Goal: Transaction & Acquisition: Book appointment/travel/reservation

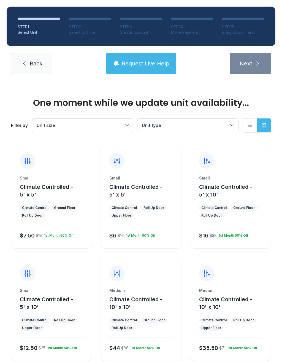
click at [44, 172] on div "Small Climate Controlled - 5' x 5' Climate Control Ground Floor Roll Up Door $7…" at bounding box center [51, 197] width 81 height 104
click at [38, 209] on div "Climate Control" at bounding box center [34, 208] width 25 height 4
click at [62, 202] on div "Small Climate Controlled - 5' x 5' Climate Control Ground Floor Roll Up Door $7…" at bounding box center [51, 211] width 81 height 73
click at [30, 175] on div "Small Climate Controlled - 5' x 5' Climate Control Ground Floor Roll Up Door $7…" at bounding box center [51, 197] width 81 height 104
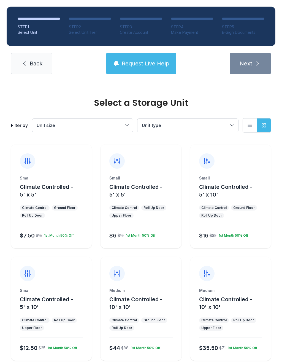
click at [49, 198] on button "Climate Controlled - 5' x 5'" at bounding box center [55, 190] width 70 height 15
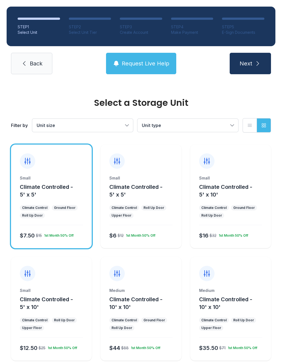
click at [252, 66] on button "Next" at bounding box center [249, 63] width 41 height 21
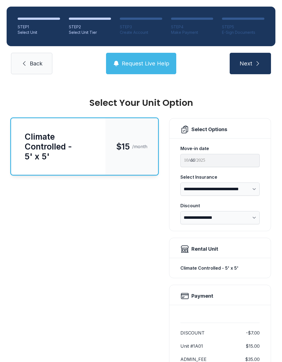
click at [241, 68] on button "Next" at bounding box center [249, 63] width 41 height 21
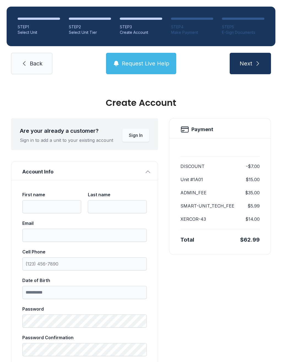
click at [34, 63] on span "Back" at bounding box center [36, 64] width 13 height 8
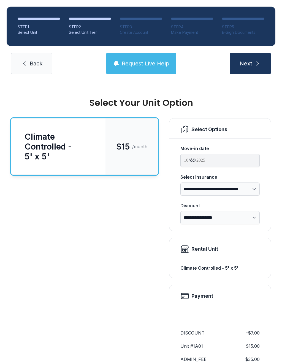
click at [27, 63] on icon at bounding box center [24, 63] width 7 height 7
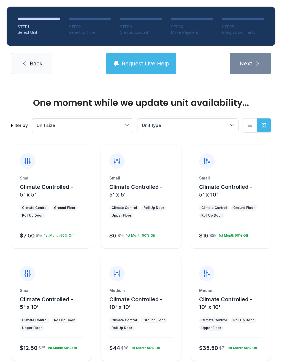
click at [24, 68] on link "Back" at bounding box center [31, 63] width 41 height 21
